Goal: Information Seeking & Learning: Learn about a topic

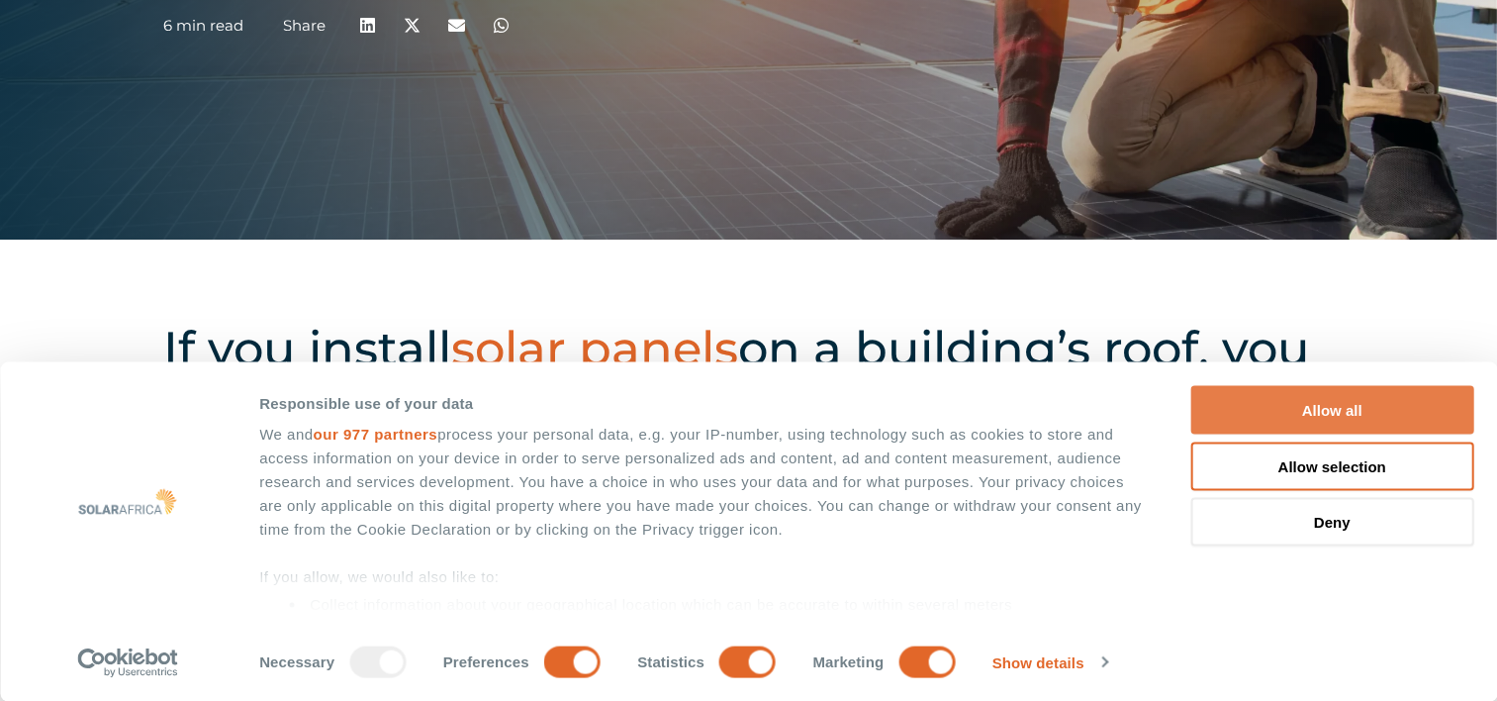
click at [1322, 409] on button "Allow all" at bounding box center [1331, 410] width 283 height 48
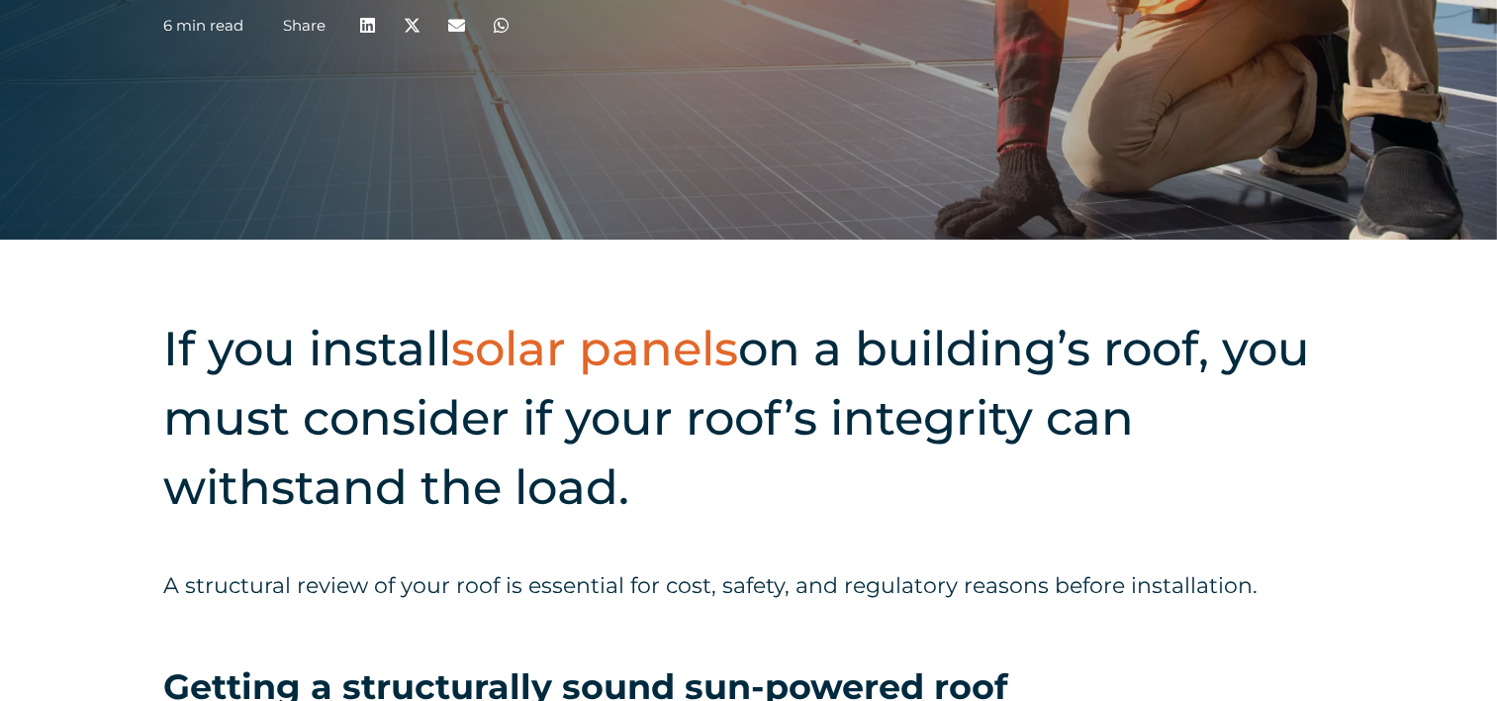
click at [642, 416] on h2 "If you install solar panels on a building’s roof, you must consider if your roo…" at bounding box center [748, 418] width 1171 height 208
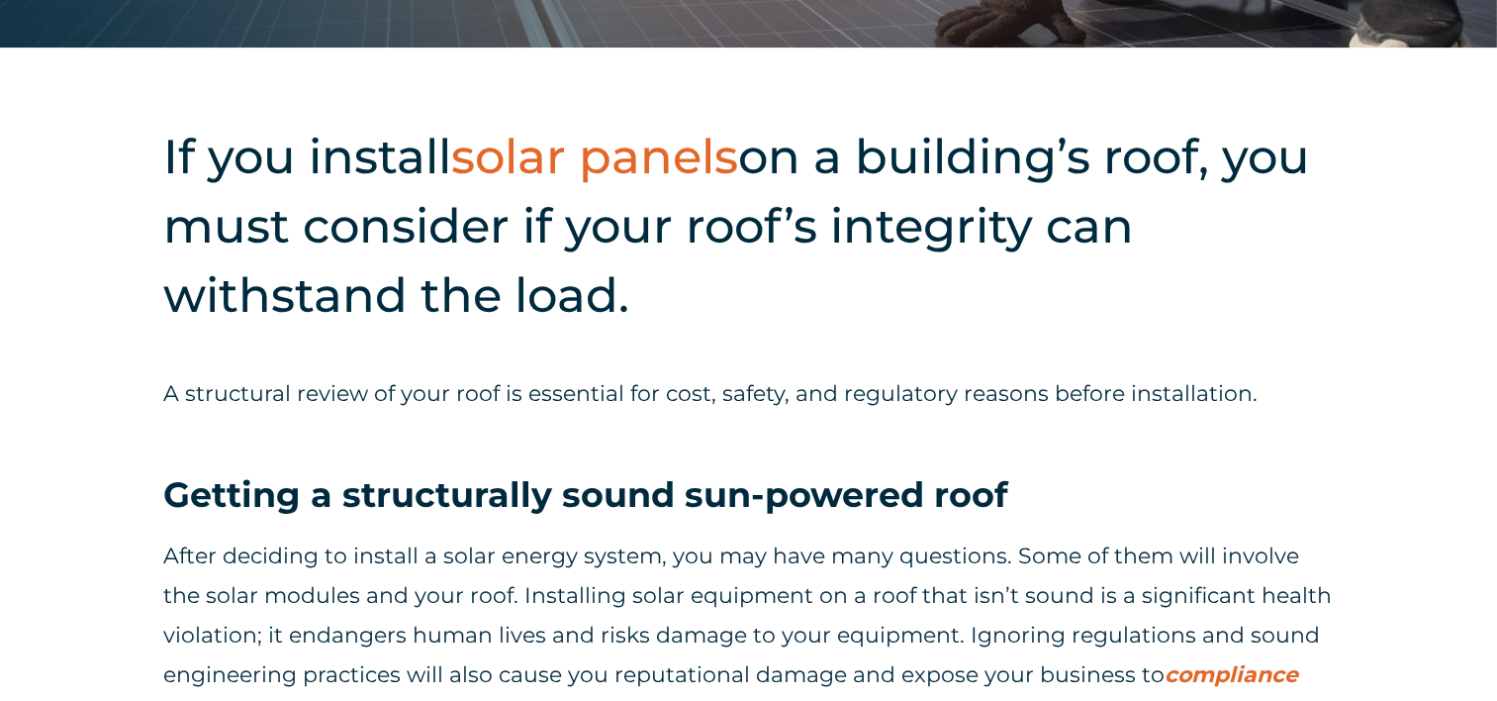
scroll to position [659, 0]
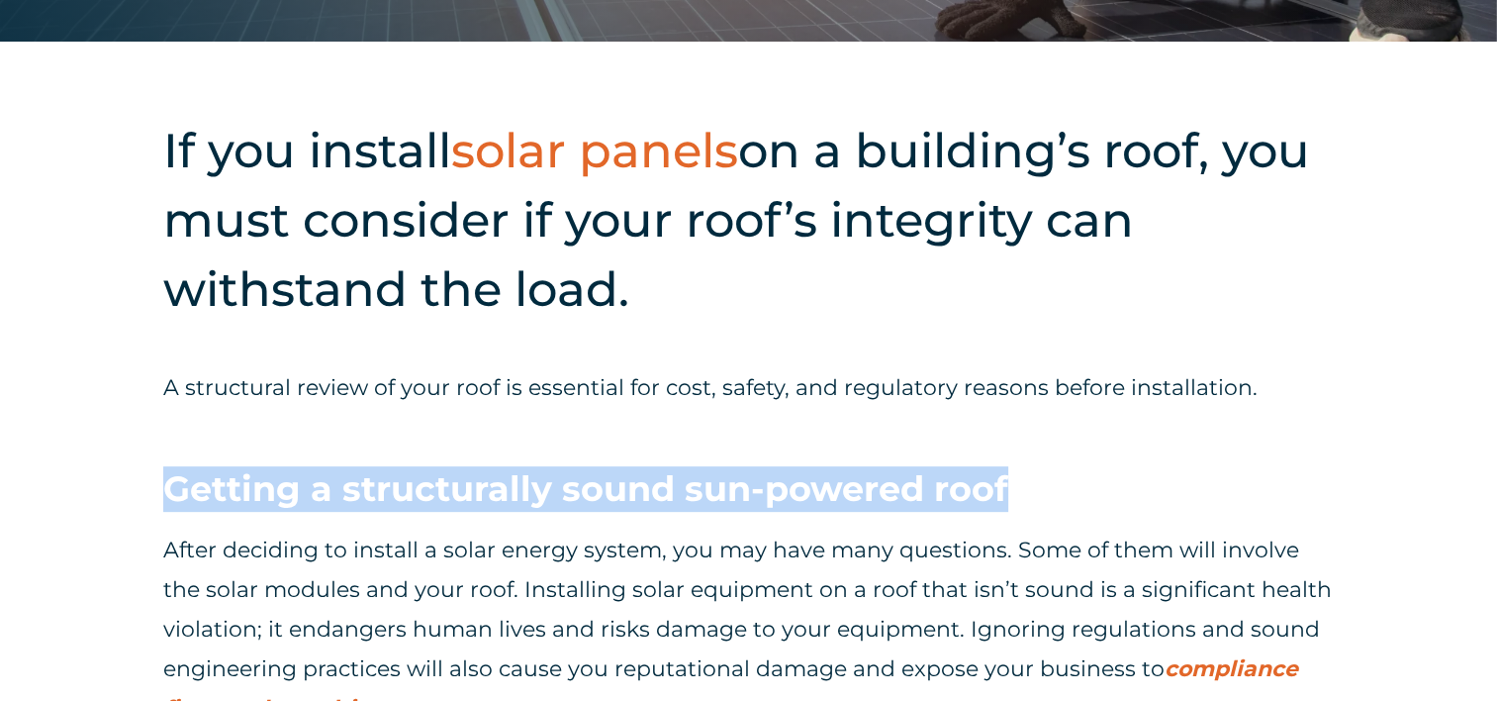
drag, startPoint x: 168, startPoint y: 487, endPoint x: 1043, endPoint y: 485, distance: 874.7
click at [1043, 485] on h3 "Getting a structurally sound sun-powered roof" at bounding box center [748, 489] width 1171 height 46
copy h3 "Getting a structurally sound sun-powered roof"
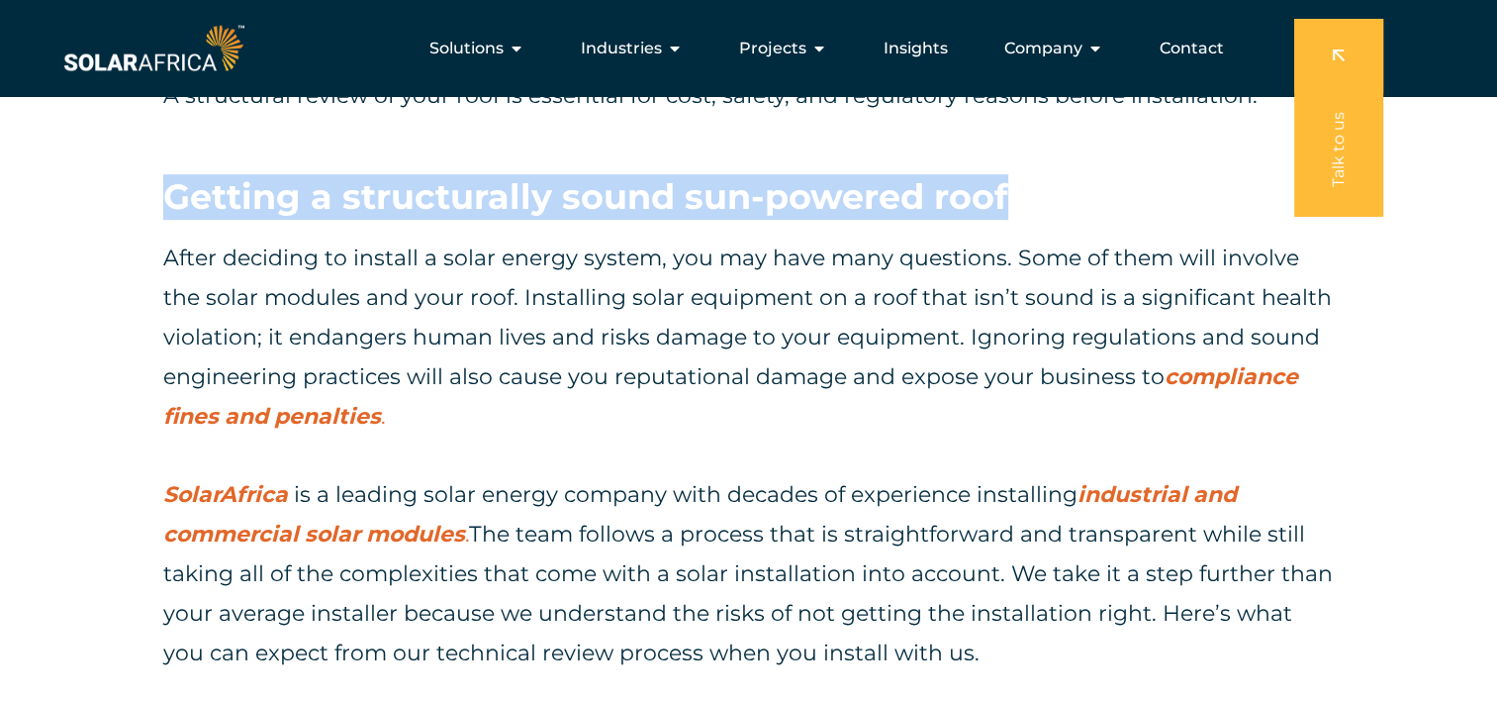
scroll to position [923, 0]
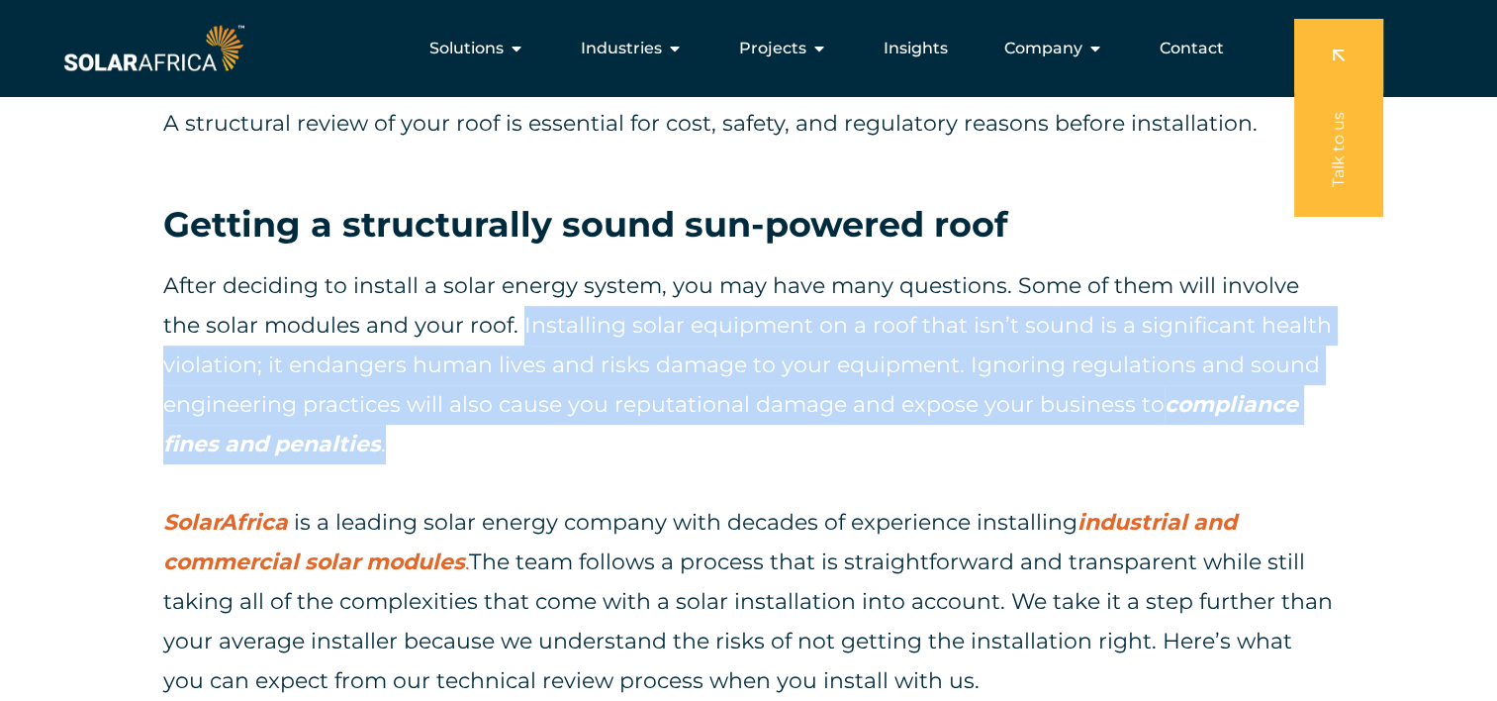
drag, startPoint x: 475, startPoint y: 327, endPoint x: 738, endPoint y: 431, distance: 283.3
click at [738, 431] on p "After deciding to install a solar energy system, you may have many questions. S…" at bounding box center [748, 365] width 1171 height 198
copy p "Installing solar equipment on a roof that isn’t sound is a significant health v…"
